Goal: Information Seeking & Learning: Understand process/instructions

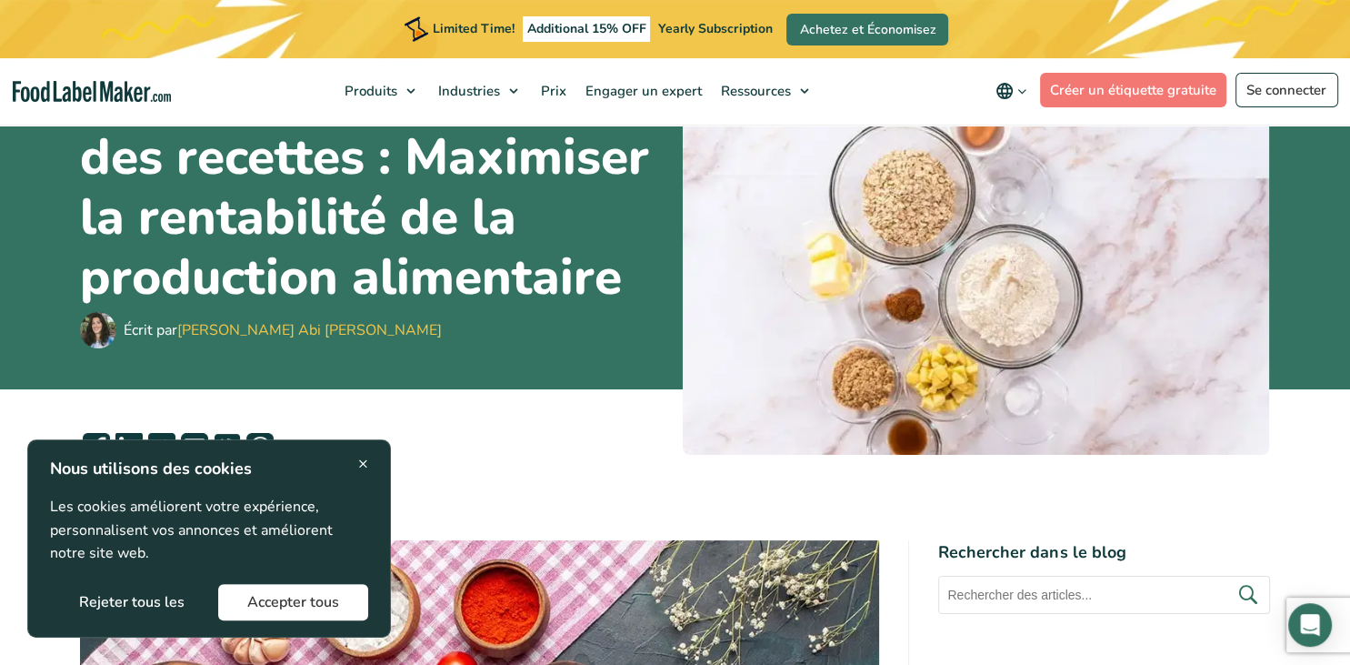
scroll to position [192, 0]
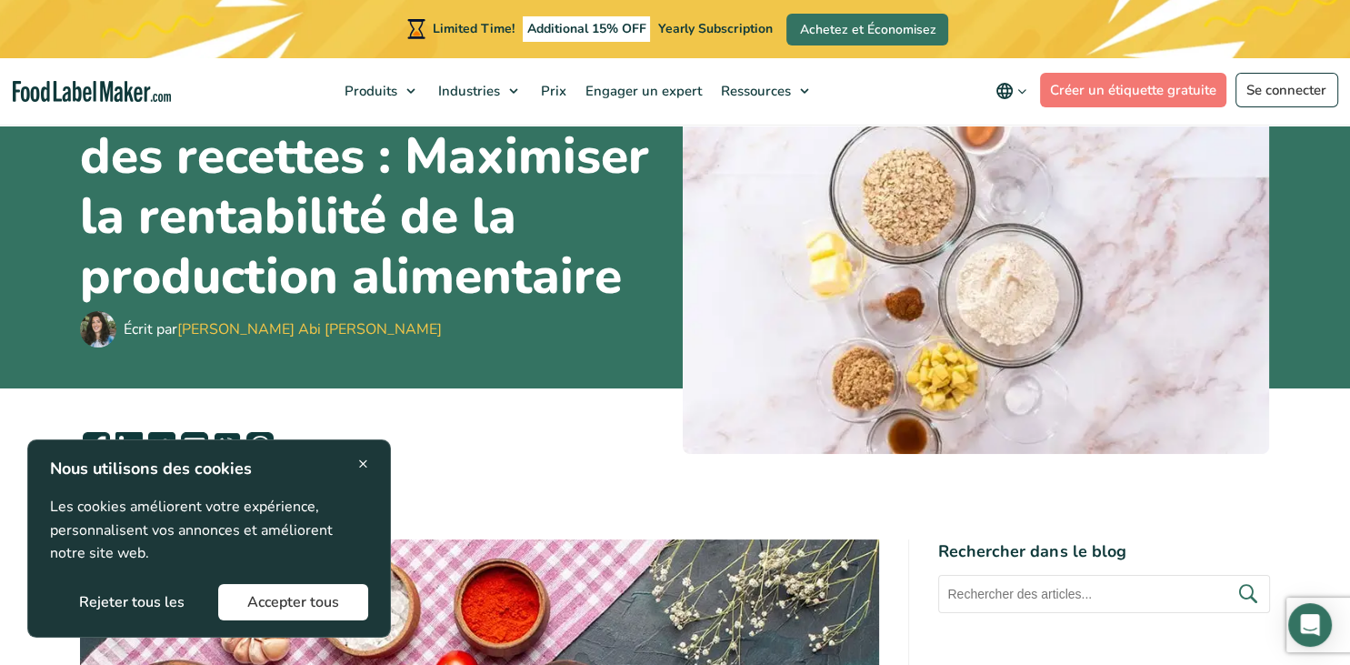
click at [166, 602] on button "Rejeter tous les" at bounding box center [132, 602] width 164 height 36
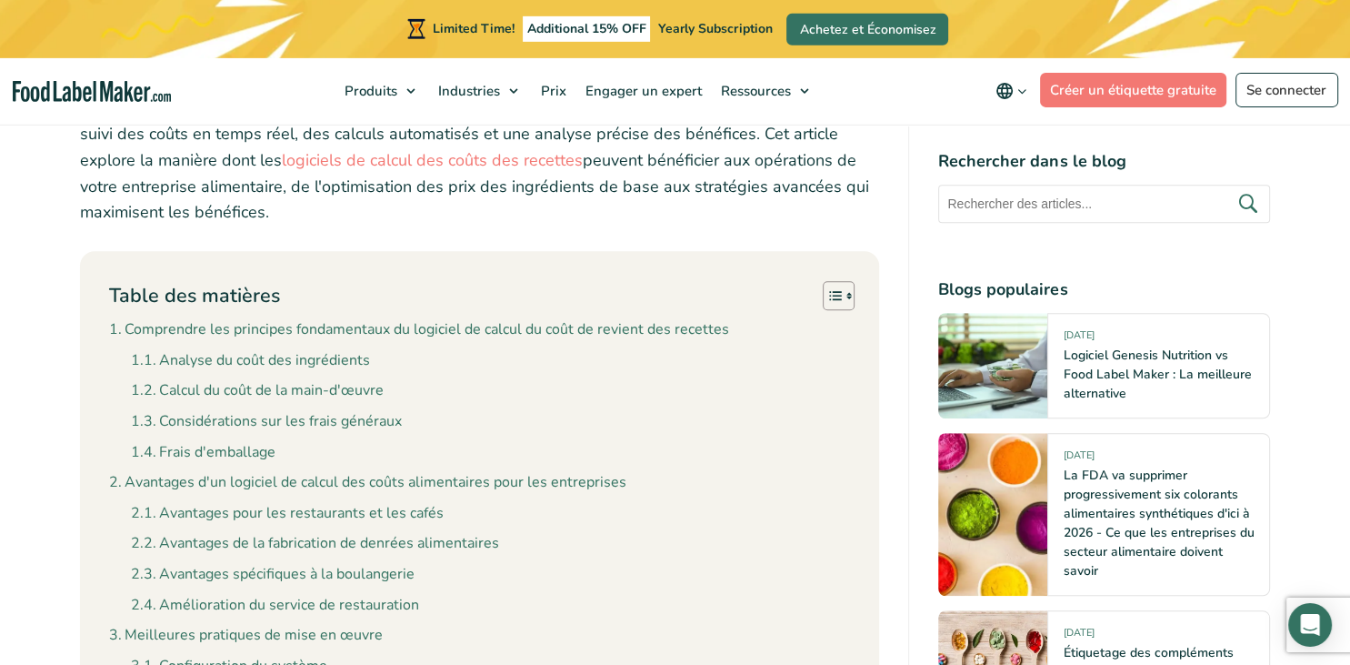
scroll to position [1437, 0]
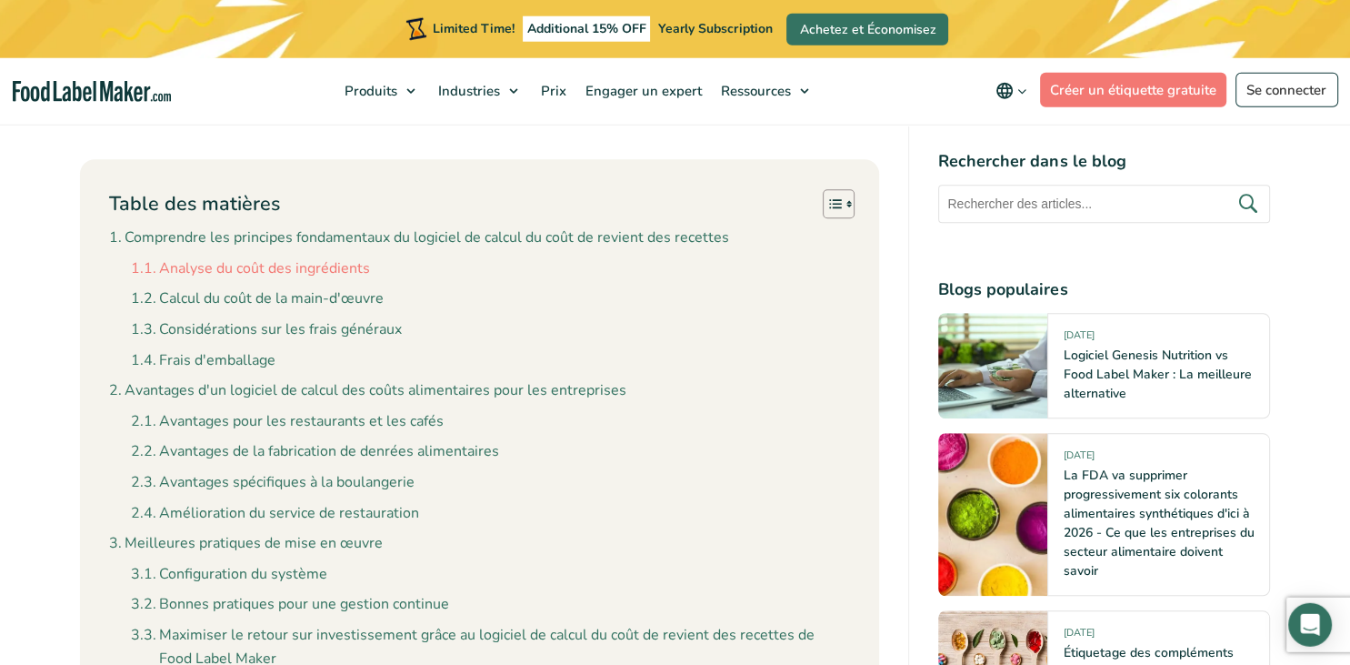
click at [330, 300] on ul "Analyse du coût des ingrédients Calcul du coût de la main-d'œuvre Considération…" at bounding box center [491, 312] width 720 height 122
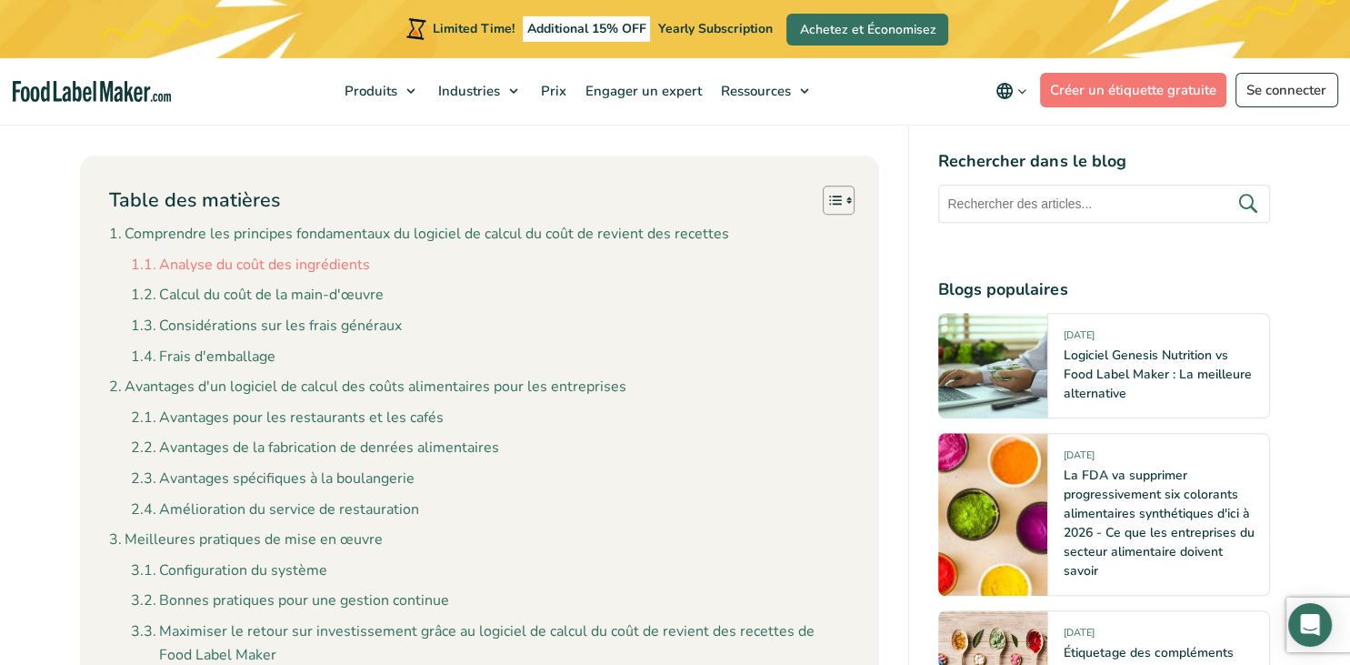
click at [333, 277] on link "Analyse du coût des ingrédients" at bounding box center [250, 266] width 239 height 24
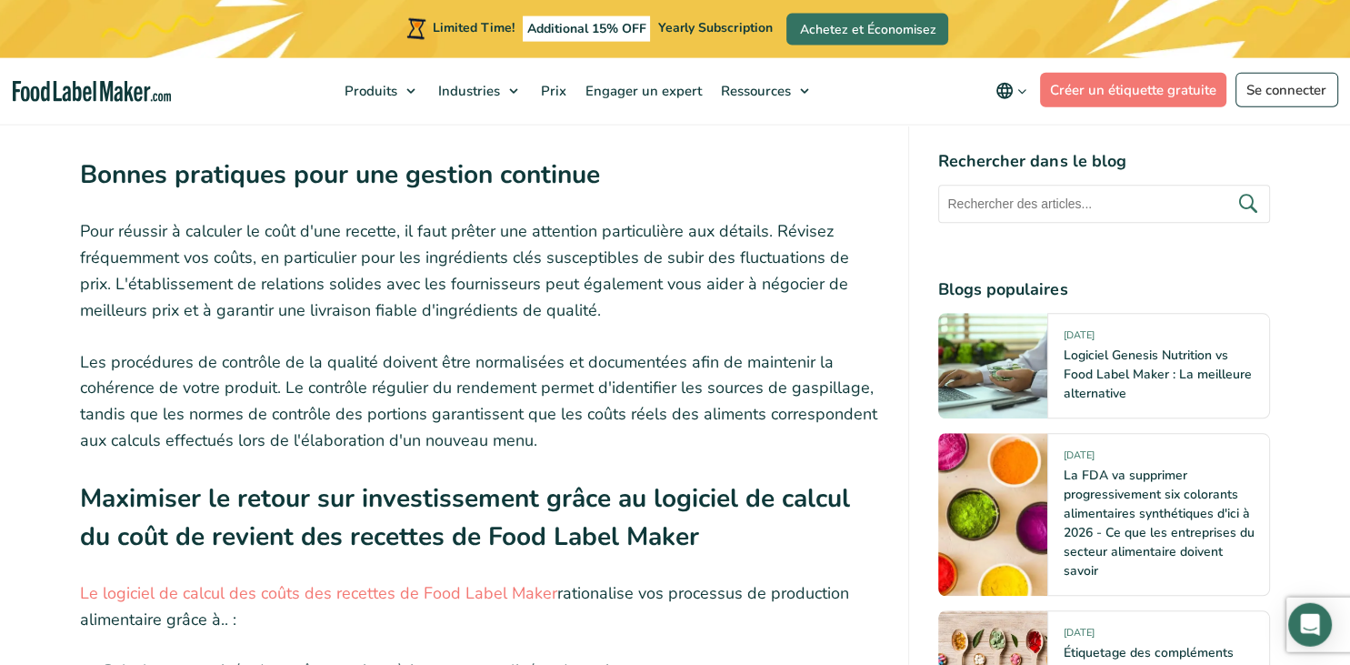
scroll to position [8415, 0]
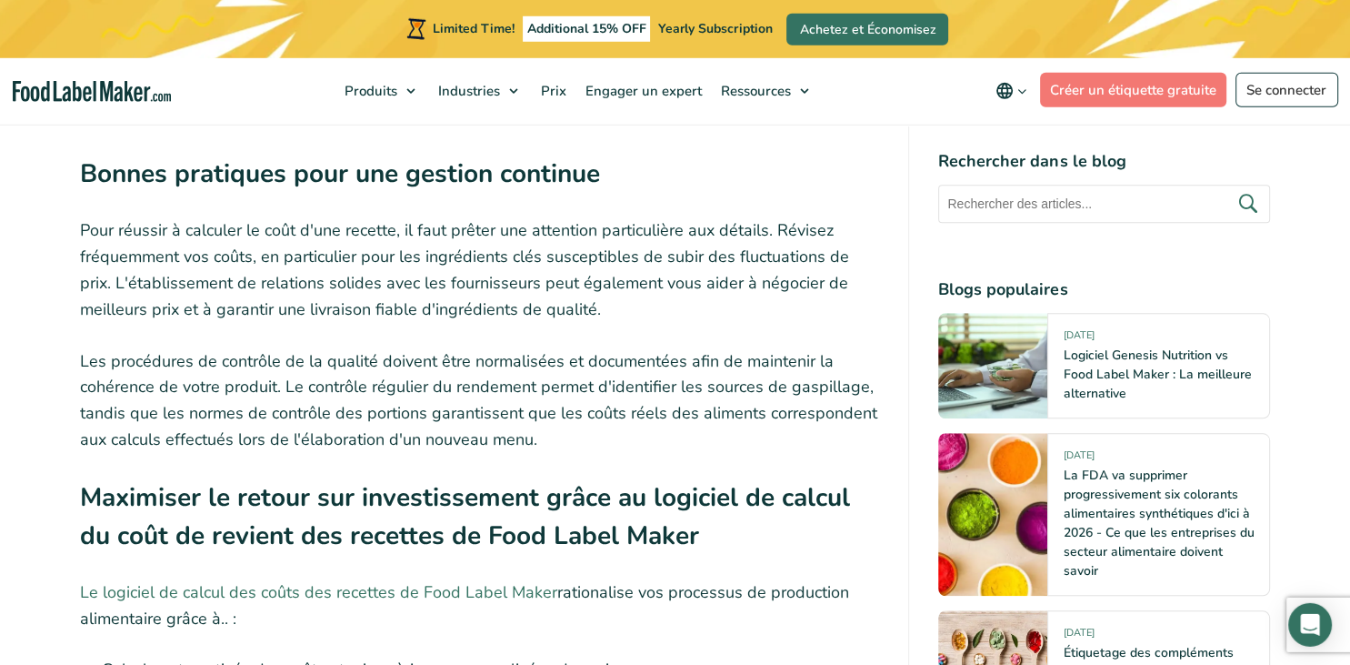
click at [276, 581] on link "Le logiciel de calcul des coûts des recettes de Food Label Maker" at bounding box center [318, 592] width 477 height 22
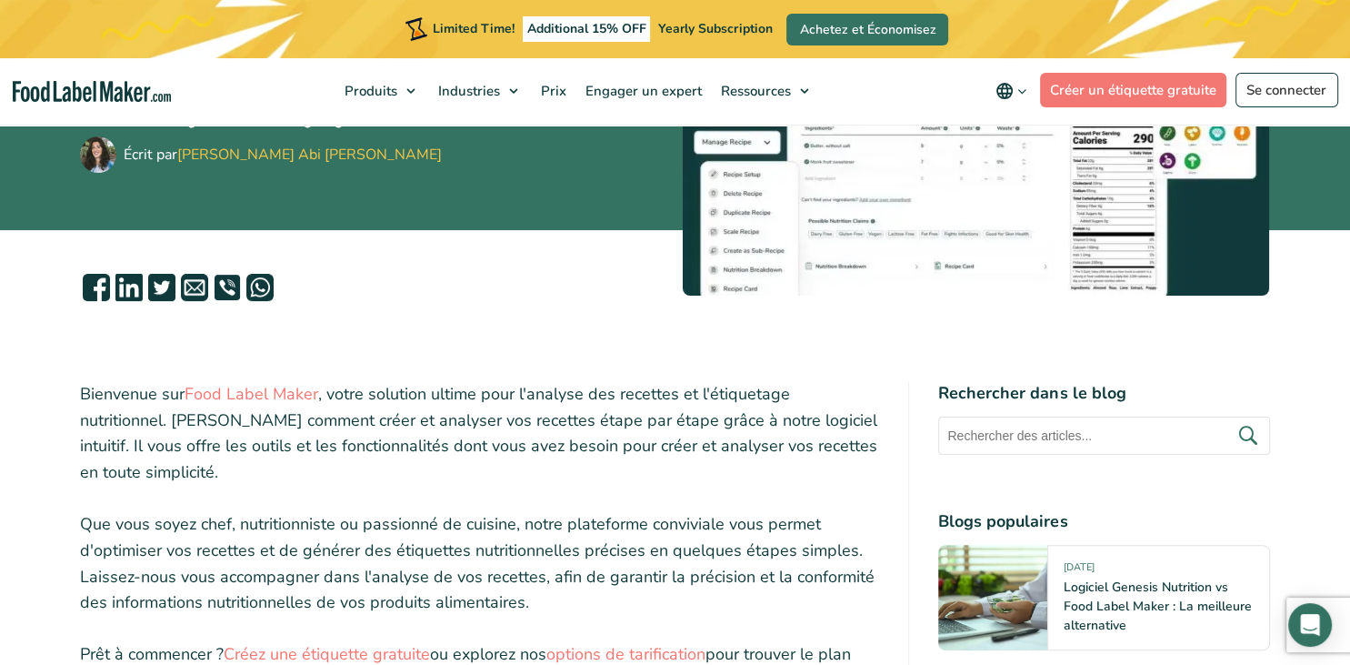
scroll to position [383, 0]
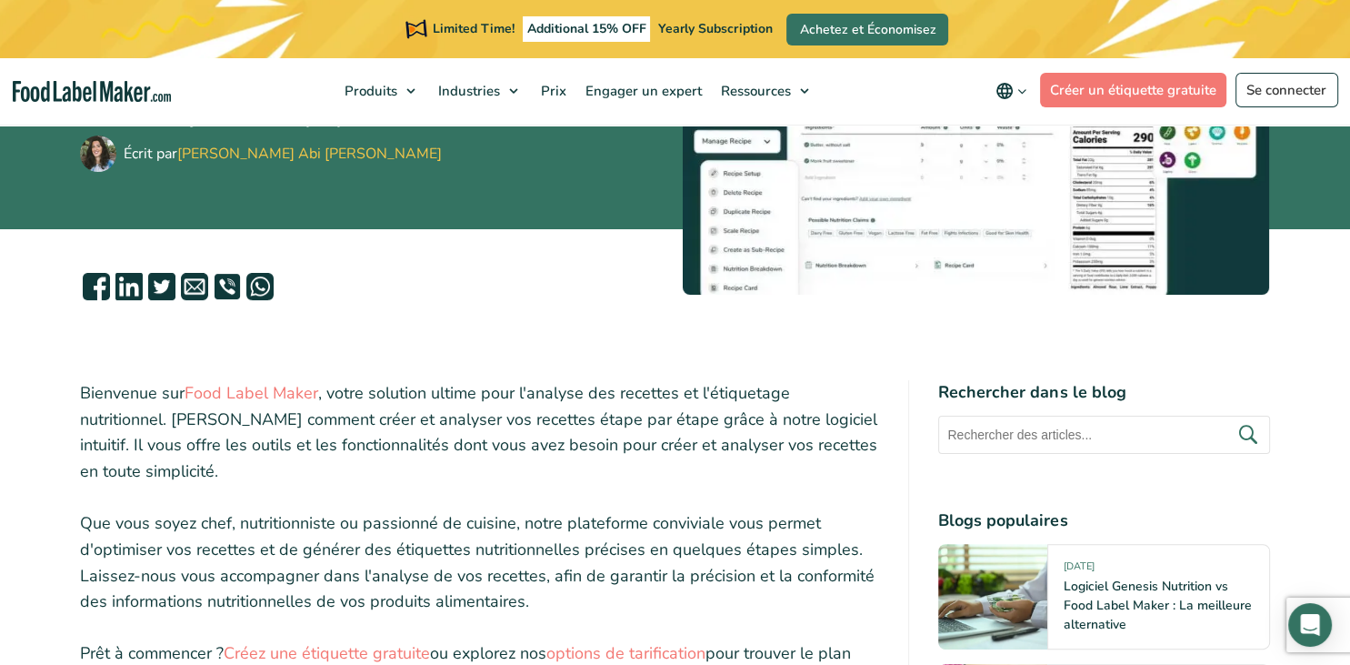
click at [249, 404] on p "Bienvenue sur Food Label Maker , votre solution ultime pour l'analyse des recet…" at bounding box center [480, 432] width 800 height 105
click at [256, 389] on link "Food Label Maker" at bounding box center [252, 393] width 134 height 22
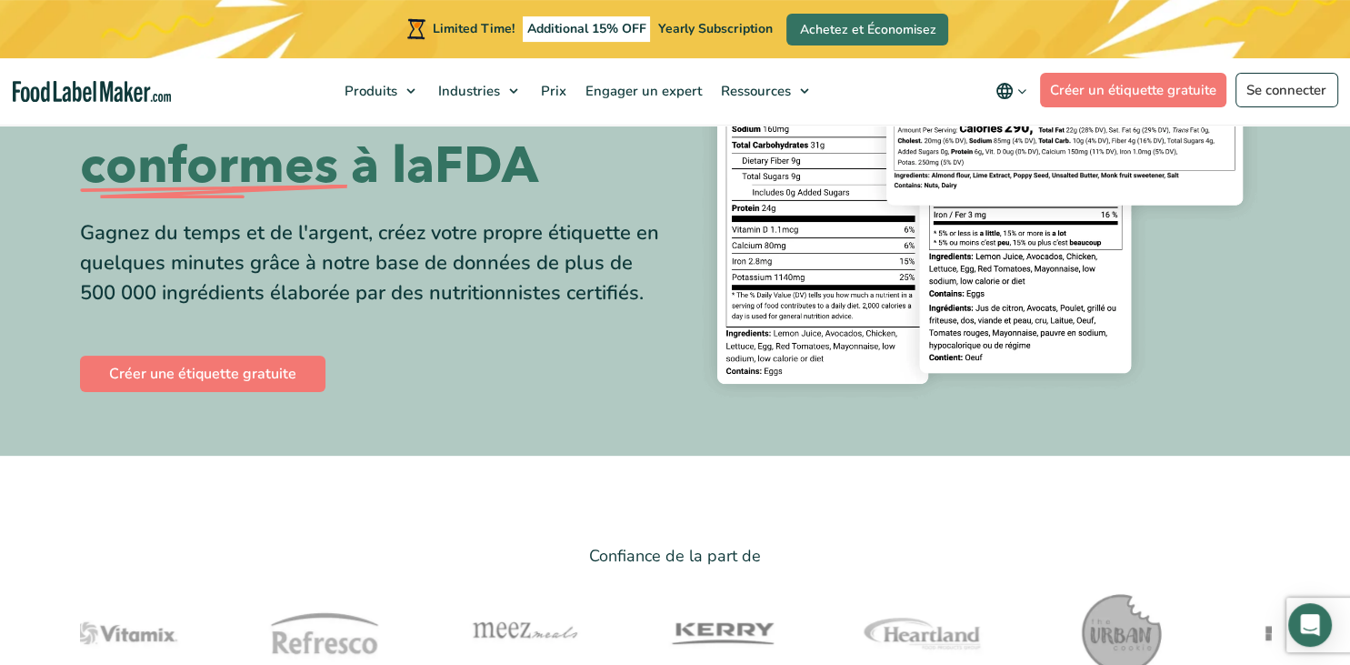
scroll to position [287, 0]
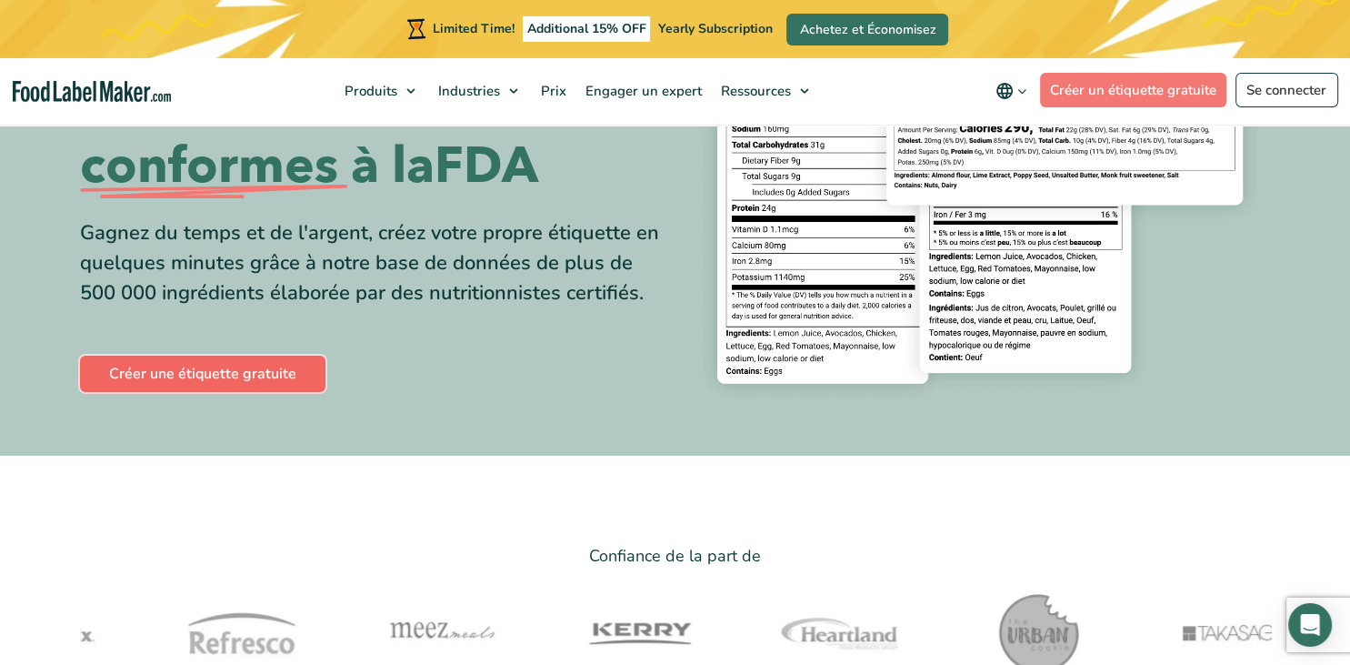
click at [282, 365] on link "Créer une étiquette gratuite" at bounding box center [202, 373] width 245 height 36
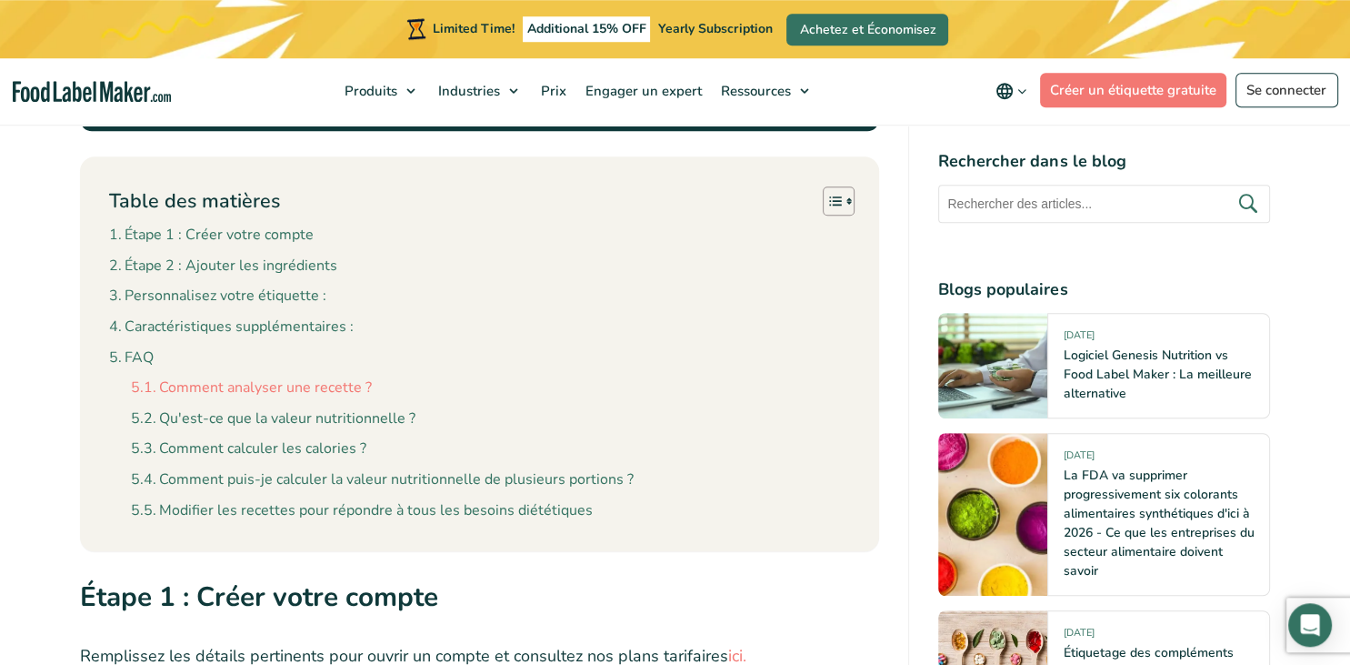
scroll to position [1151, 0]
click at [303, 375] on link "Comment analyser une recette ?" at bounding box center [251, 387] width 241 height 24
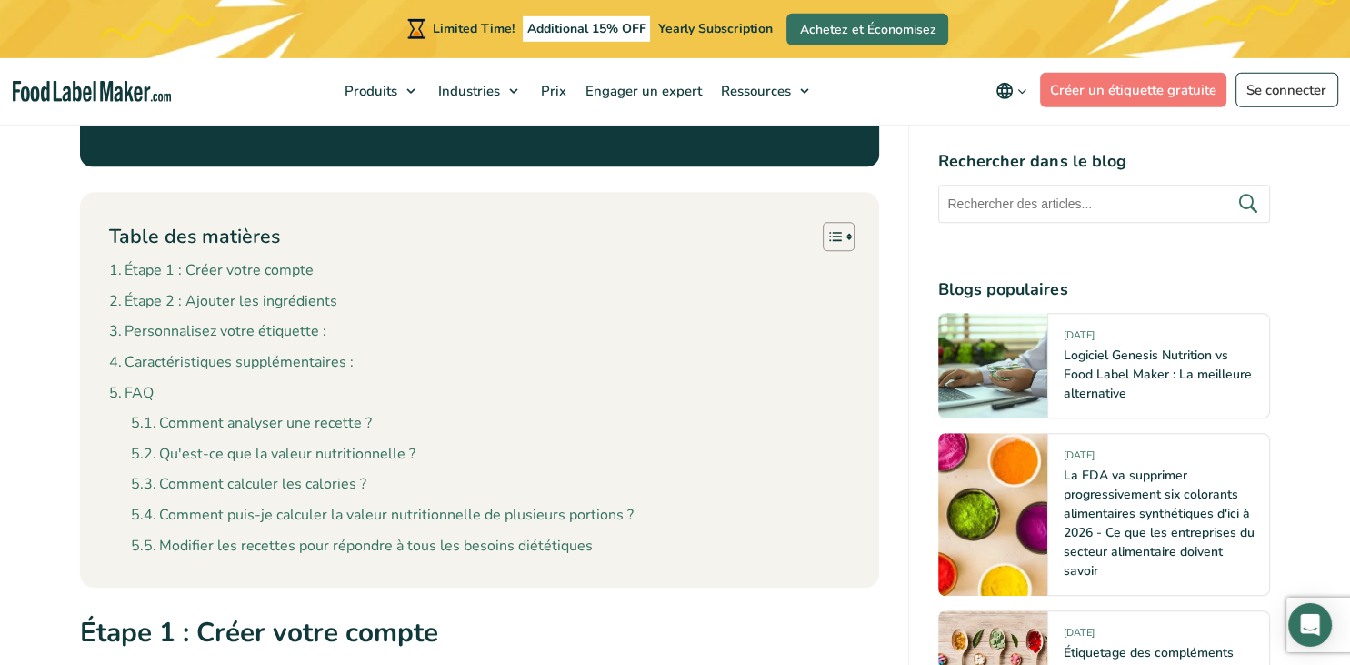
scroll to position [1115, 0]
click at [262, 290] on link "Étape 2 : Ajouter les ingrédients" at bounding box center [223, 302] width 228 height 24
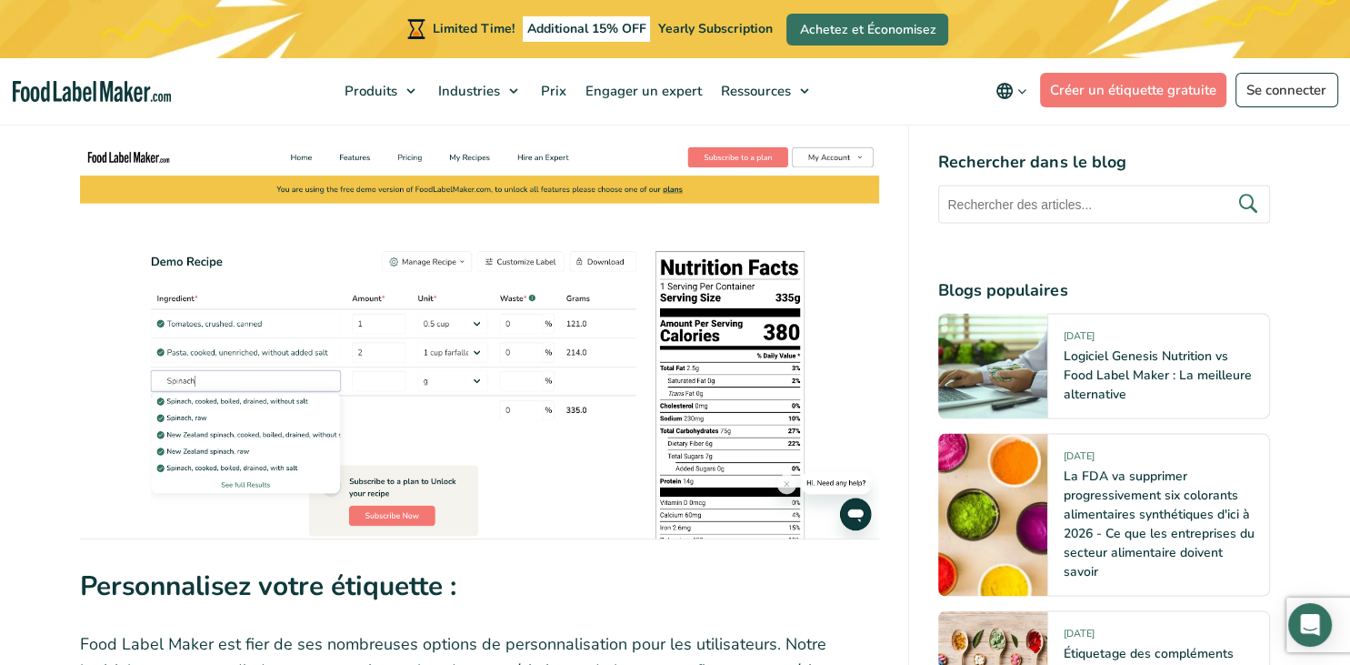
scroll to position [3222, 0]
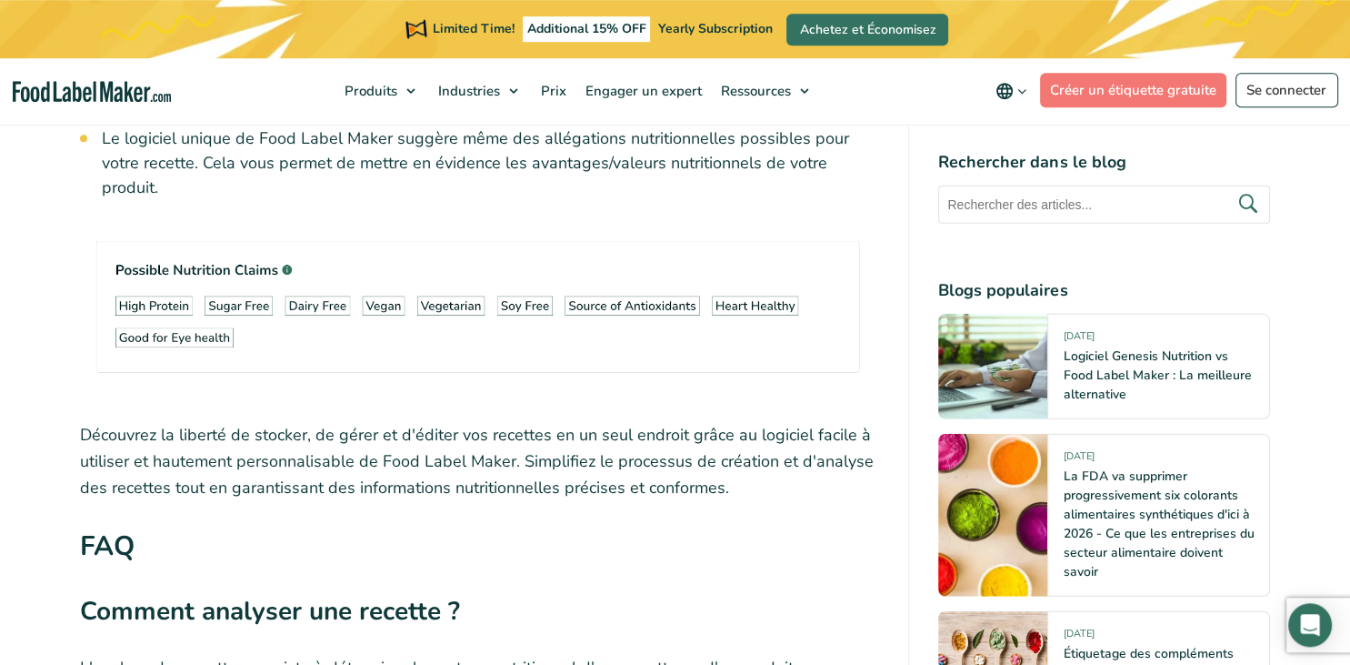
scroll to position [1115, 0]
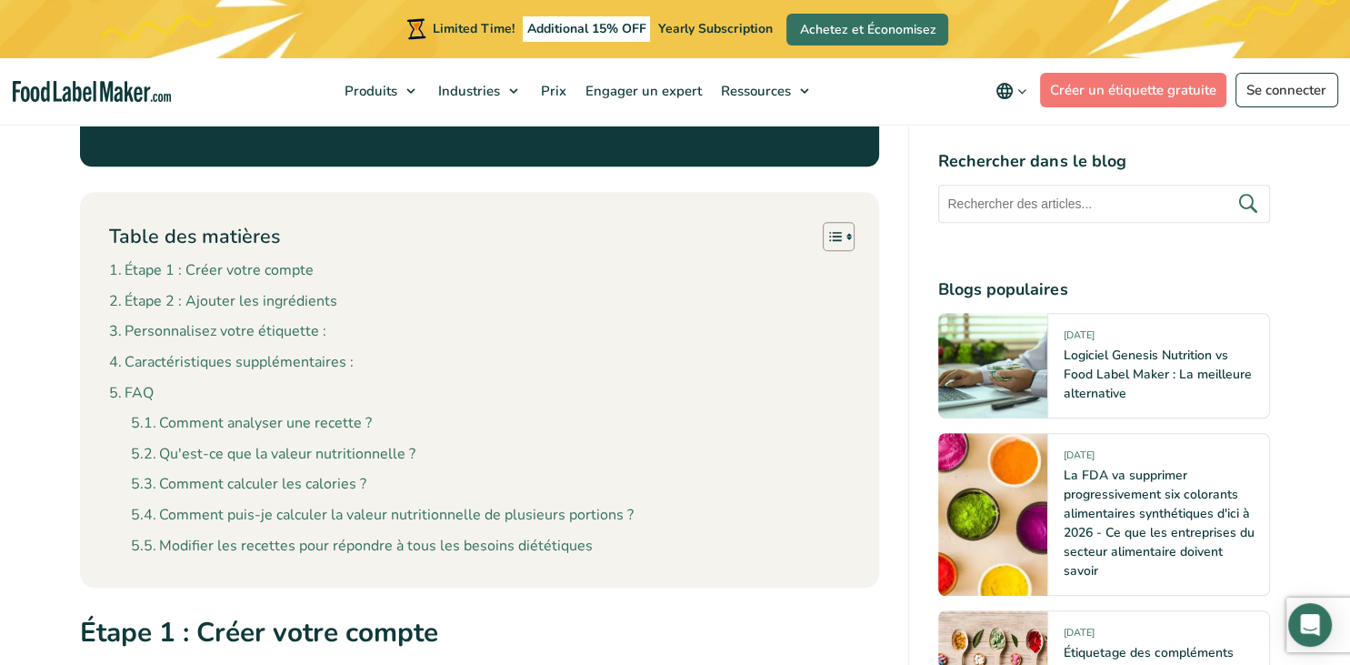
scroll to position [1155, 0]
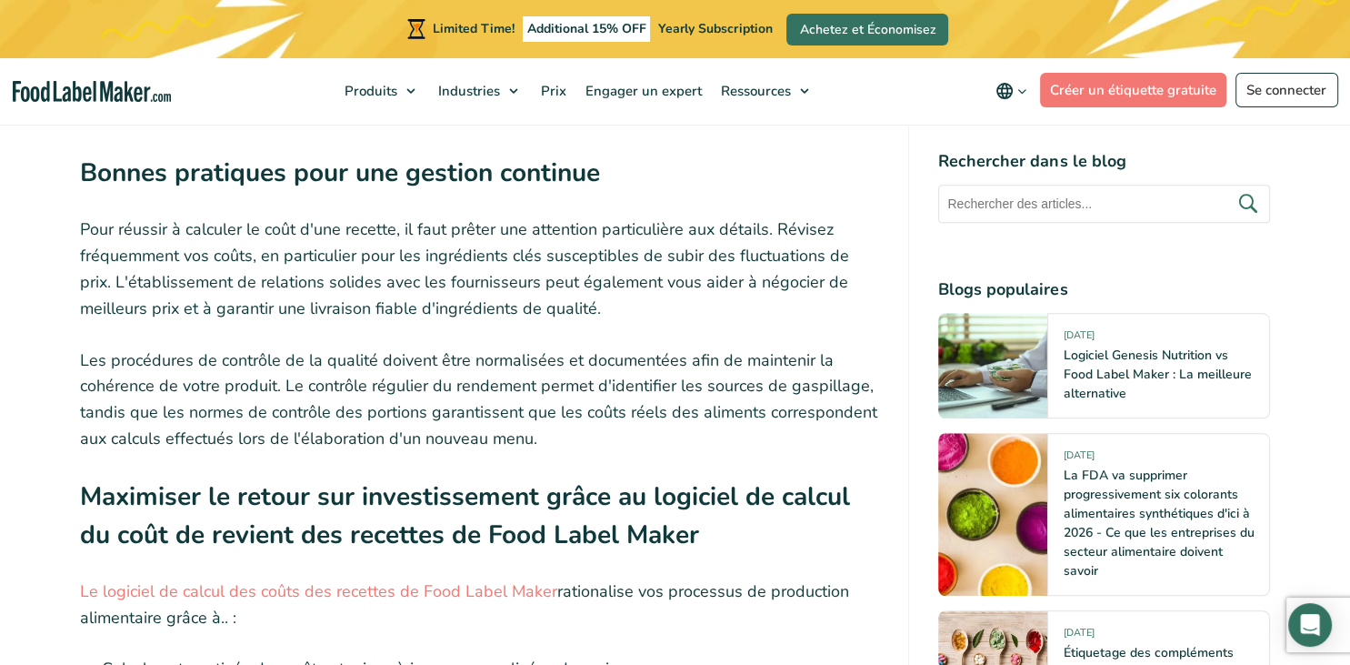
scroll to position [1533, 0]
